Goal: Information Seeking & Learning: Learn about a topic

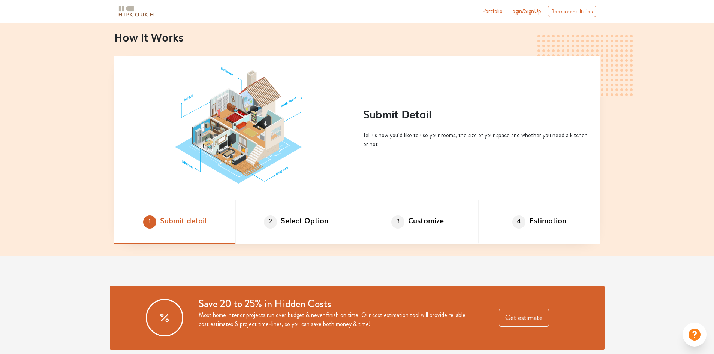
scroll to position [412, 0]
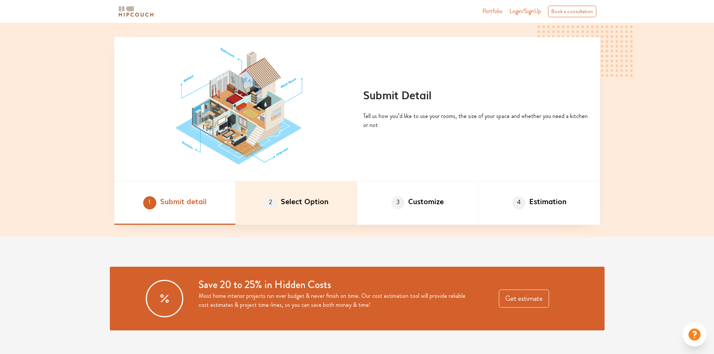
click at [316, 202] on li "2 Select Option" at bounding box center [296, 202] width 121 height 43
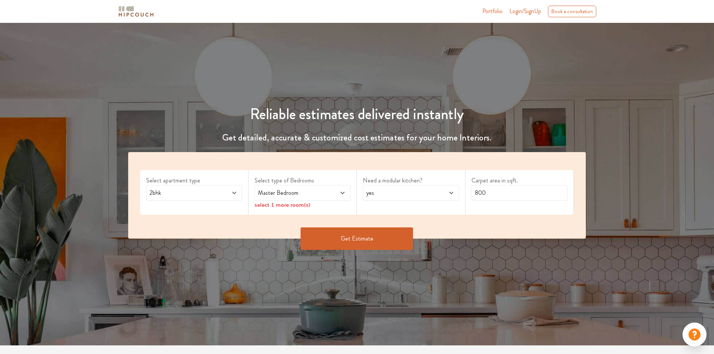
scroll to position [0, 0]
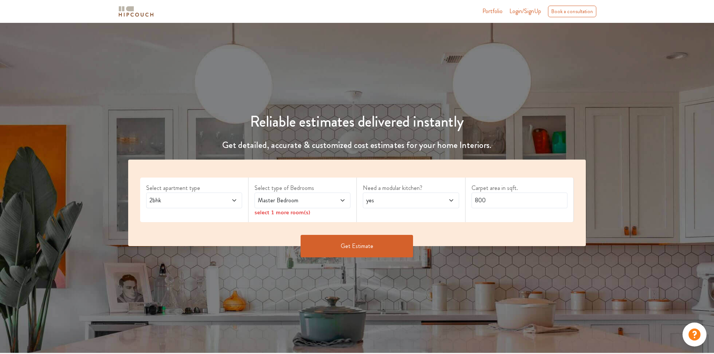
click at [227, 201] on span at bounding box center [226, 200] width 22 height 9
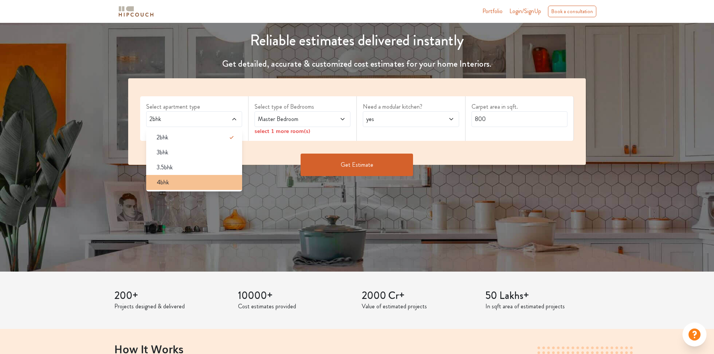
scroll to position [37, 0]
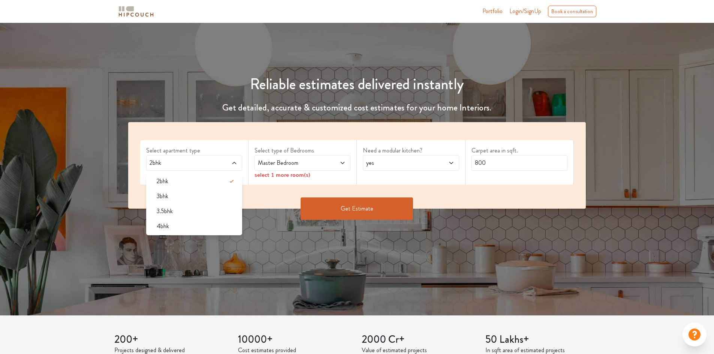
click at [178, 167] on span "2bhk" at bounding box center [181, 162] width 67 height 9
click at [322, 164] on span "Master Bedroom" at bounding box center [289, 162] width 67 height 9
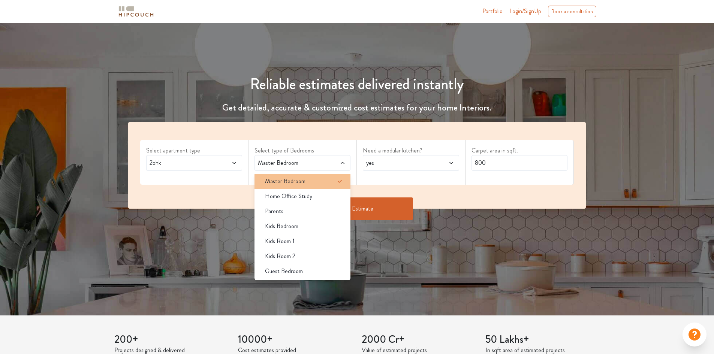
click at [323, 179] on div "Master Bedroom" at bounding box center [304, 181] width 91 height 9
click at [394, 164] on span "yes" at bounding box center [398, 162] width 67 height 9
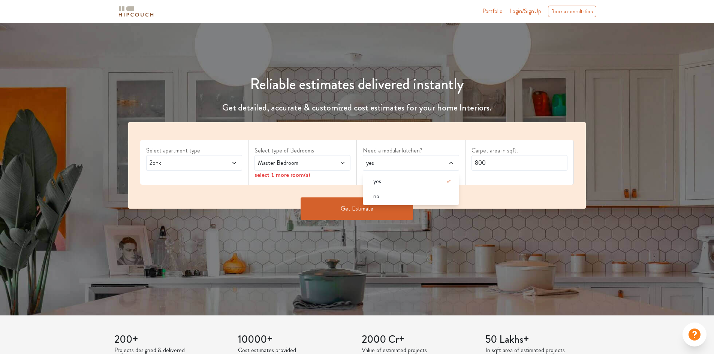
click at [320, 165] on span "Master Bedroom" at bounding box center [289, 162] width 67 height 9
click at [405, 162] on span "yes" at bounding box center [398, 162] width 67 height 9
click at [401, 186] on li "yes" at bounding box center [411, 181] width 96 height 15
click at [495, 181] on div "Carpet area in sqft. 800" at bounding box center [519, 162] width 108 height 45
click at [358, 209] on button "Get Estimate" at bounding box center [356, 208] width 112 height 22
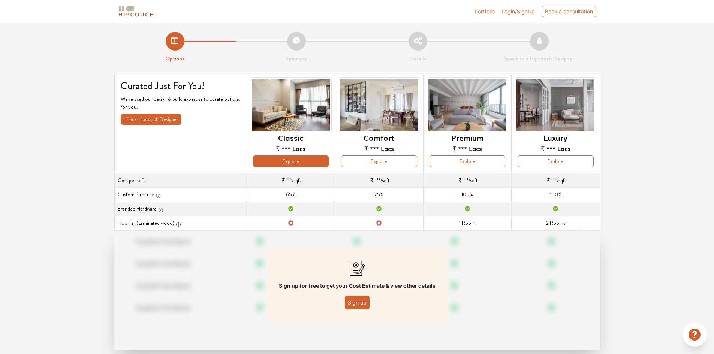
click at [280, 162] on button "Explore" at bounding box center [291, 161] width 76 height 12
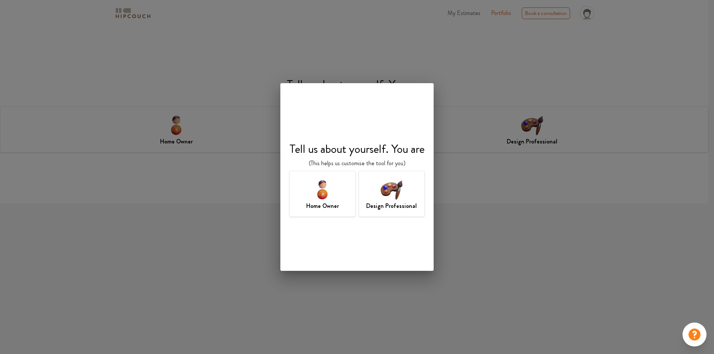
click at [397, 210] on h7 "Design Professional" at bounding box center [391, 206] width 51 height 9
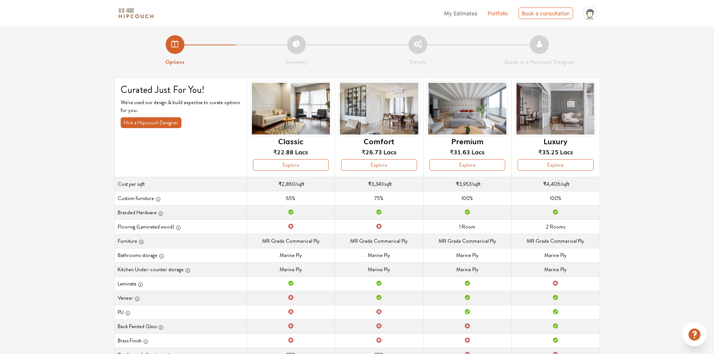
click at [696, 179] on div "Options Summary Details Speak to a Hipcouch Designer Curated Just For You! We'v…" at bounding box center [357, 231] width 714 height 411
click at [667, 145] on div "Options Summary Details Speak to a Hipcouch Designer Curated Just For You! We'v…" at bounding box center [357, 231] width 714 height 411
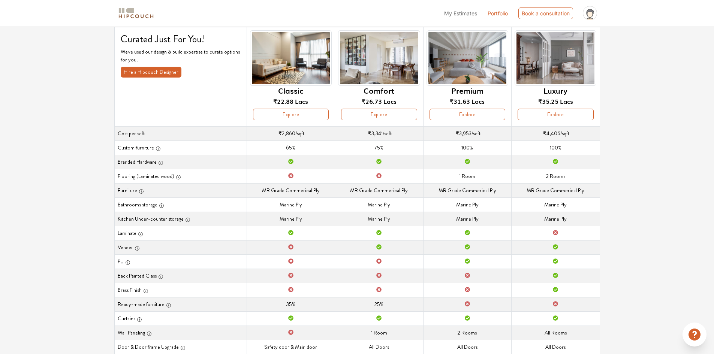
scroll to position [37, 0]
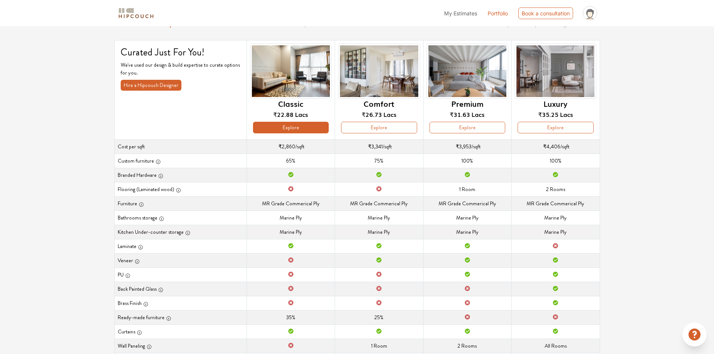
click at [307, 130] on button "Explore" at bounding box center [291, 128] width 76 height 12
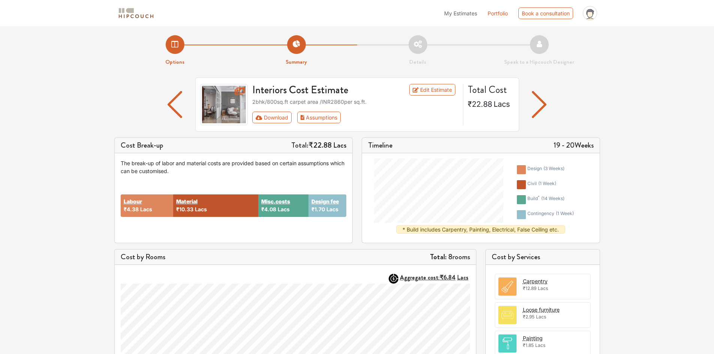
click at [654, 86] on div "Options Summary Details Speak to a Hipcouch Designer Interiors Cost Estimate Ed…" at bounding box center [357, 290] width 714 height 529
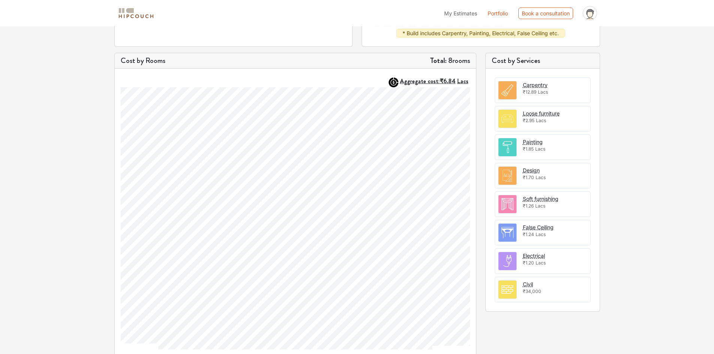
scroll to position [201, 0]
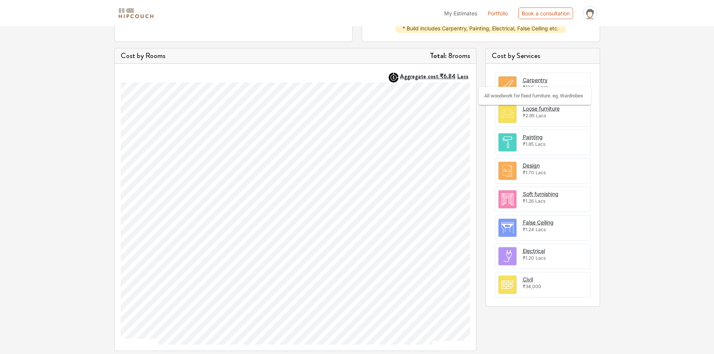
click at [541, 82] on div "Carpentry" at bounding box center [535, 80] width 25 height 8
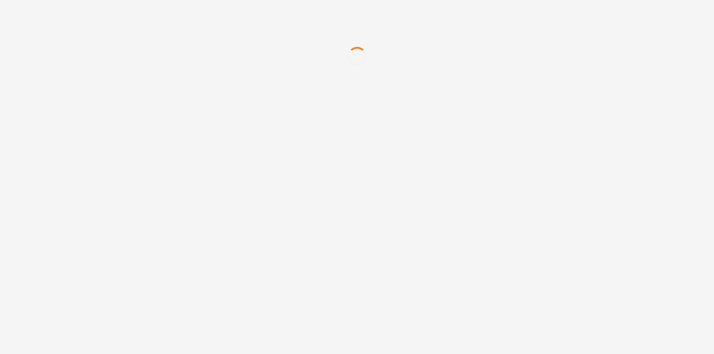
click at [519, 351] on div "My Estimates Portfolio Book a consultation profile pic Upload Boq Logout" at bounding box center [357, 177] width 714 height 354
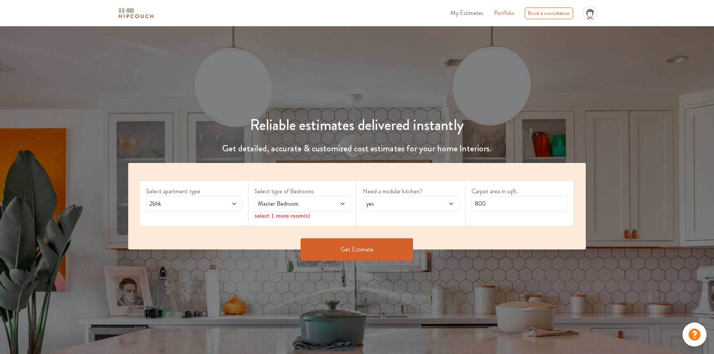
click at [363, 251] on button "Get Estimate" at bounding box center [356, 249] width 112 height 22
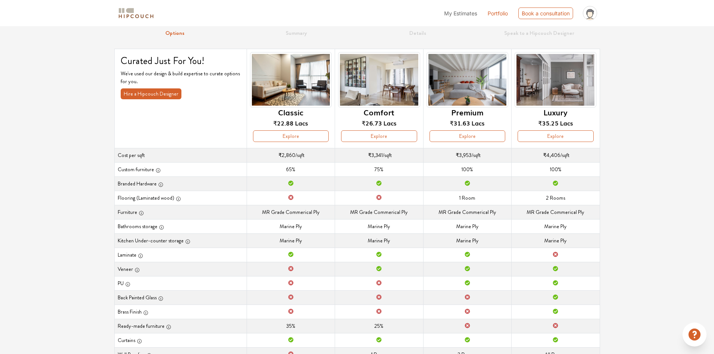
scroll to position [75, 0]
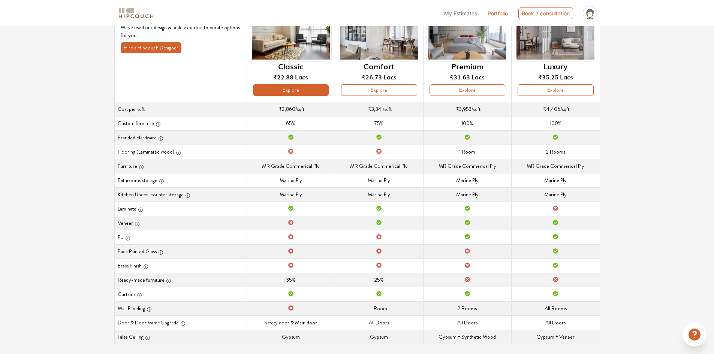
click at [309, 88] on button "Explore" at bounding box center [291, 90] width 76 height 12
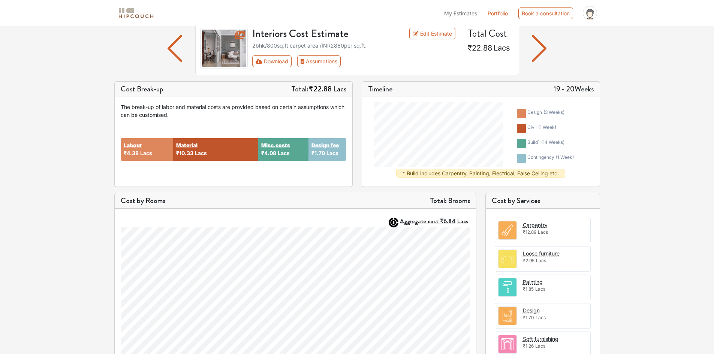
scroll to position [75, 0]
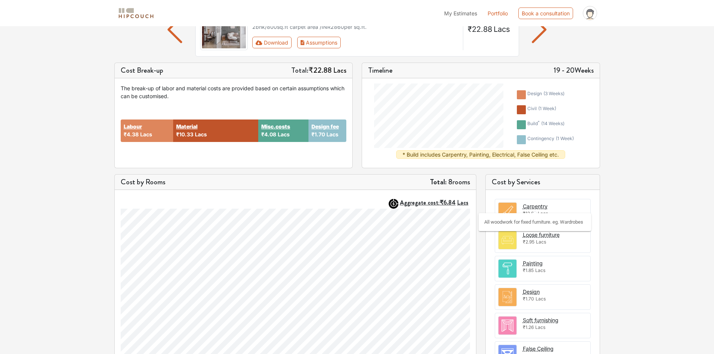
click at [535, 206] on div "Carpentry" at bounding box center [535, 206] width 25 height 8
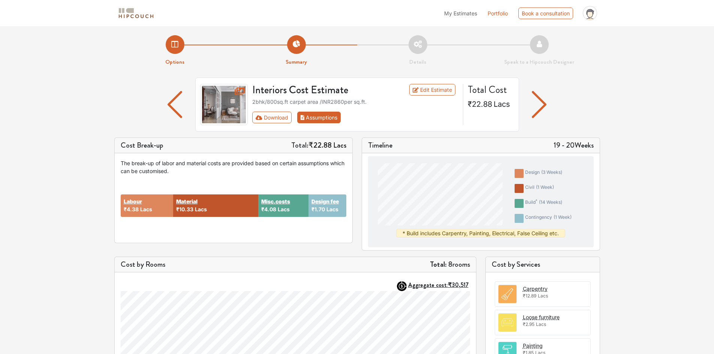
click at [321, 118] on button "Assumptions" at bounding box center [319, 118] width 44 height 12
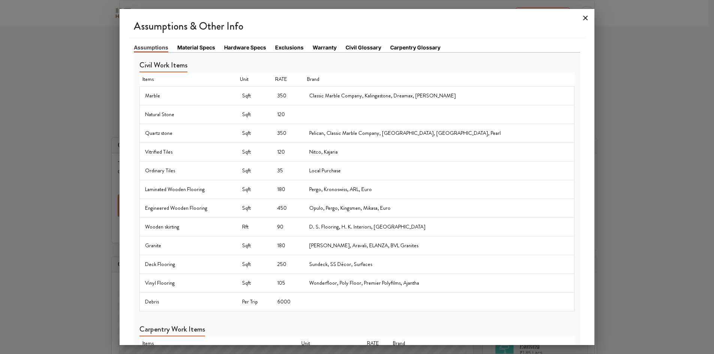
click at [584, 16] on icon at bounding box center [585, 18] width 4 height 4
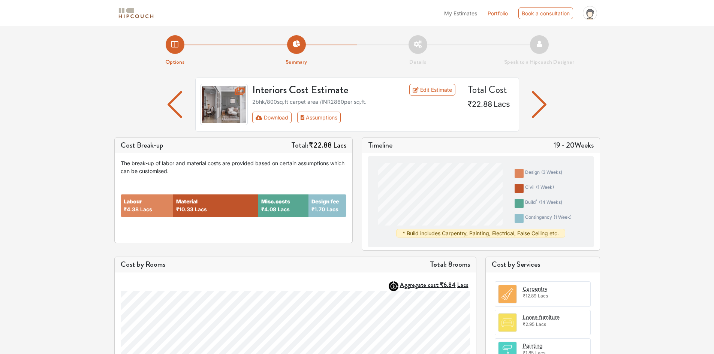
click at [542, 100] on img "button" at bounding box center [539, 104] width 15 height 27
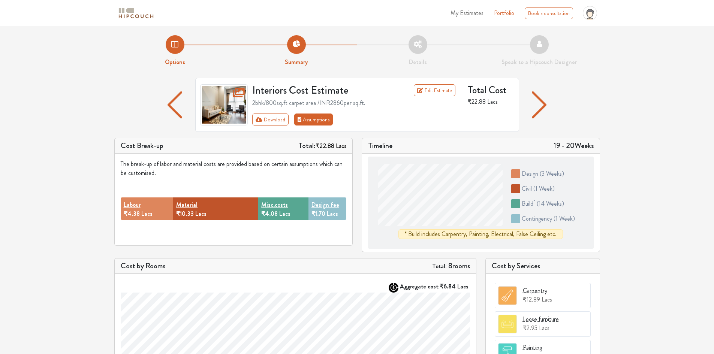
click at [312, 121] on button "Assumptions" at bounding box center [313, 120] width 39 height 12
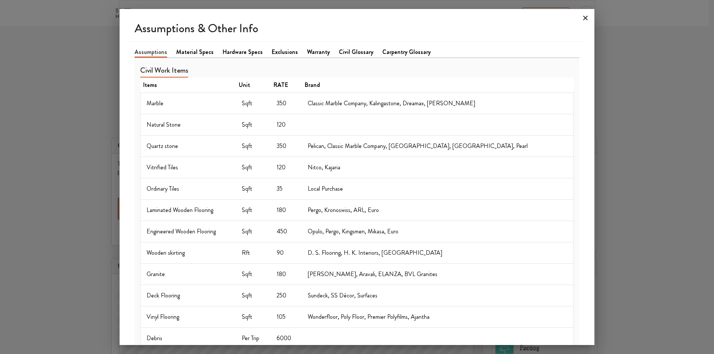
click at [586, 18] on icon at bounding box center [585, 18] width 4 height 4
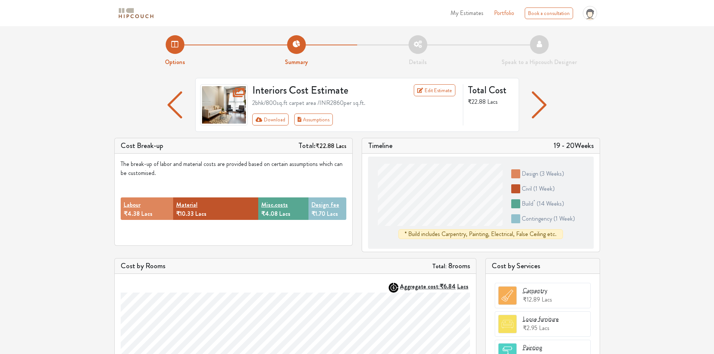
click at [543, 105] on img "button" at bounding box center [539, 104] width 15 height 27
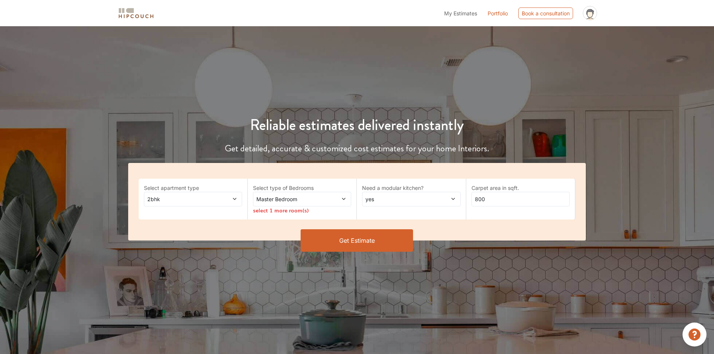
click at [130, 13] on img at bounding box center [135, 13] width 37 height 13
click at [135, 19] on img at bounding box center [135, 13] width 37 height 13
click at [329, 200] on span at bounding box center [334, 199] width 23 height 8
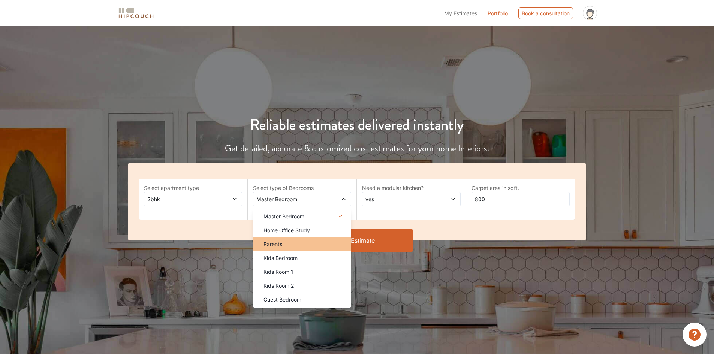
click at [308, 247] on div "Parents" at bounding box center [304, 244] width 94 height 8
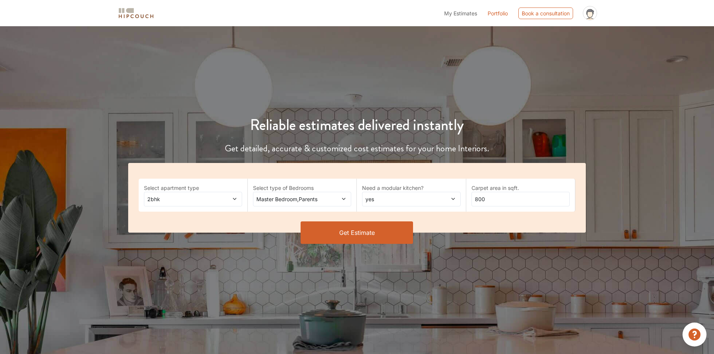
click at [333, 199] on span at bounding box center [334, 199] width 23 height 8
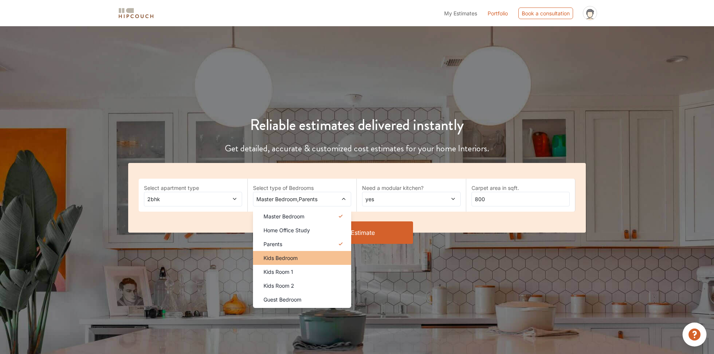
click at [311, 257] on div "Kids Bedroom" at bounding box center [304, 258] width 94 height 8
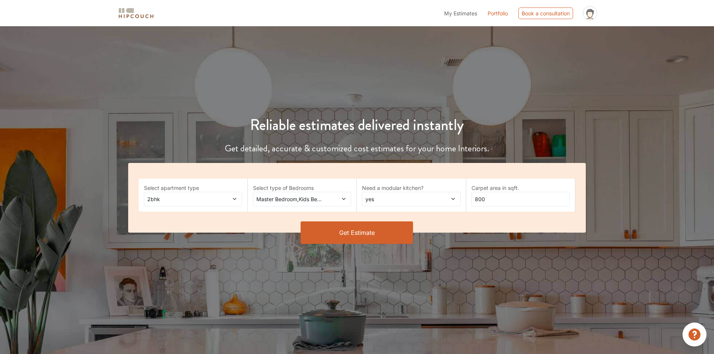
click at [332, 200] on span at bounding box center [334, 199] width 23 height 8
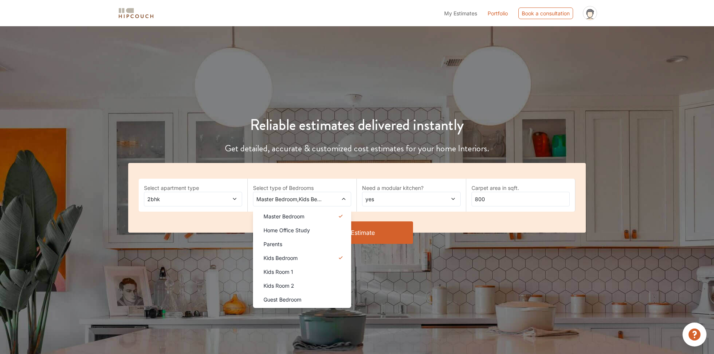
click at [399, 260] on div "Reliable estimates delivered instantly Get detailed, accurate & customized cost…" at bounding box center [357, 191] width 714 height 330
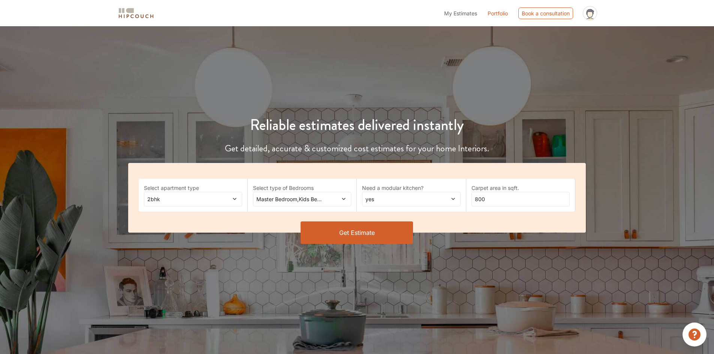
click at [385, 236] on button "Get Estimate" at bounding box center [356, 232] width 112 height 22
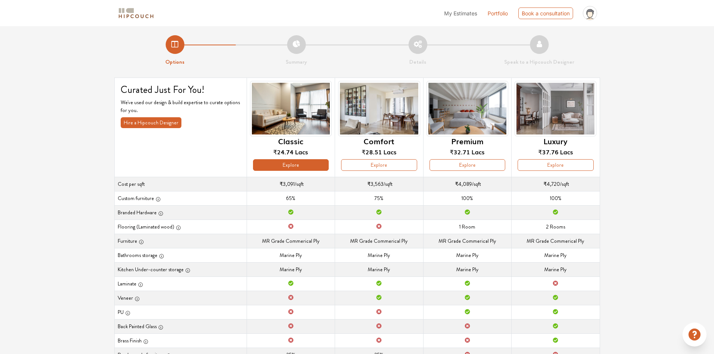
click at [289, 164] on button "Explore" at bounding box center [291, 165] width 76 height 12
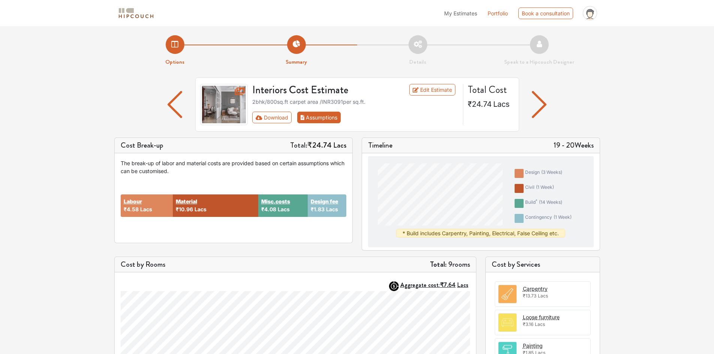
click at [326, 117] on button "Assumptions" at bounding box center [319, 118] width 44 height 12
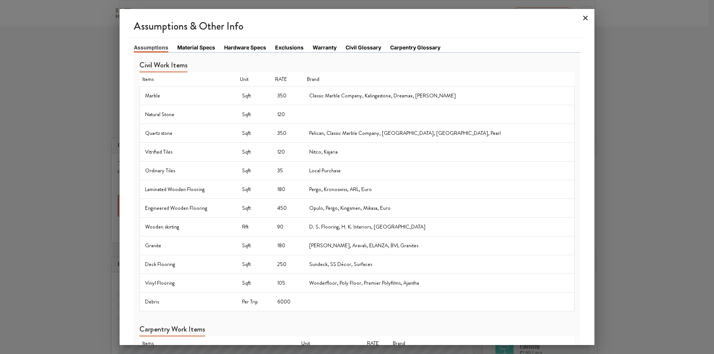
click at [589, 16] on icon at bounding box center [585, 18] width 12 height 12
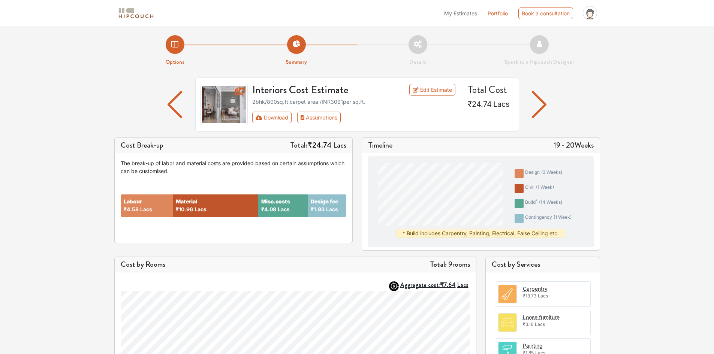
click at [544, 102] on img "button" at bounding box center [539, 104] width 15 height 27
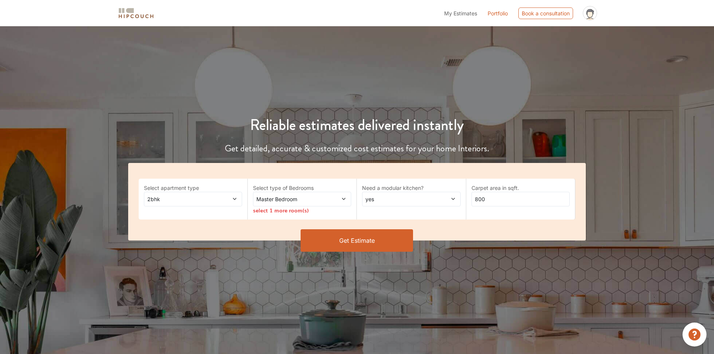
click at [451, 13] on span "My Estimates" at bounding box center [460, 13] width 33 height 6
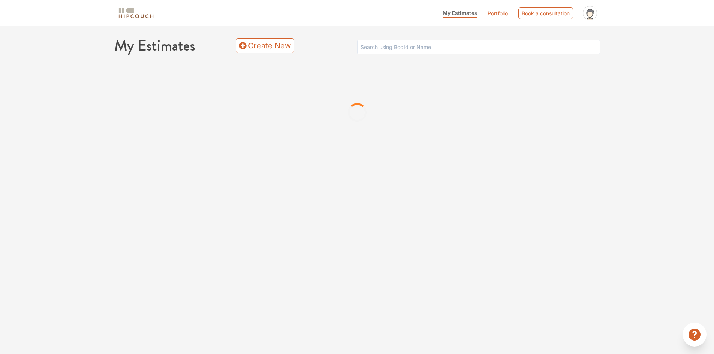
click at [128, 8] on img at bounding box center [135, 13] width 37 height 13
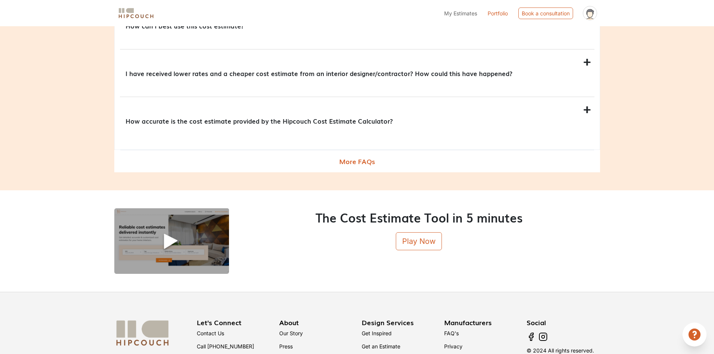
scroll to position [901, 0]
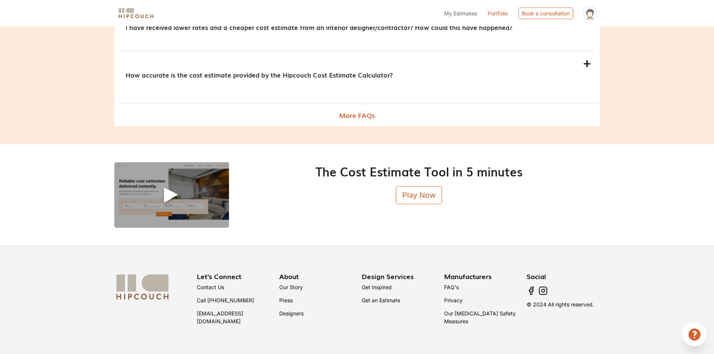
click at [292, 285] on link "Our Story" at bounding box center [291, 287] width 24 height 6
